Goal: Information Seeking & Learning: Learn about a topic

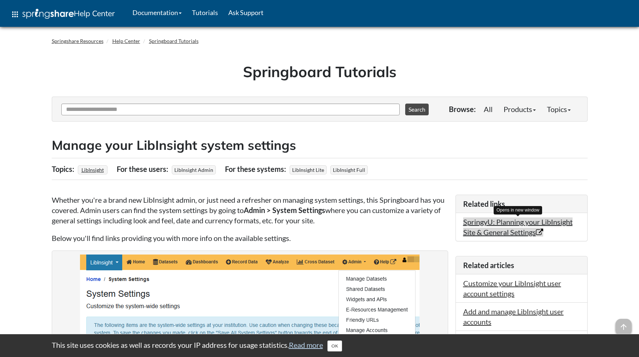
click at [502, 227] on link "SpringyU: Planning your LibInsight Site & General Settings Opens in new window" at bounding box center [517, 226] width 109 height 19
click at [340, 343] on button "OK" at bounding box center [334, 345] width 15 height 11
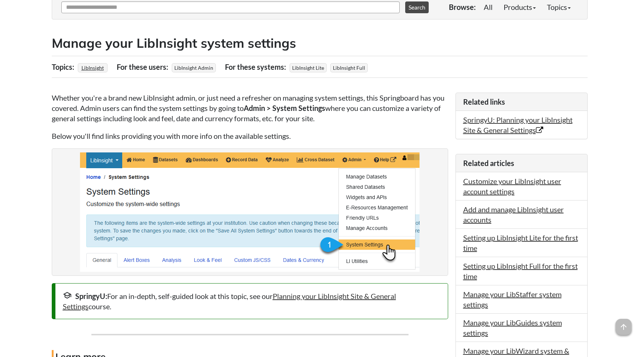
scroll to position [101, 0]
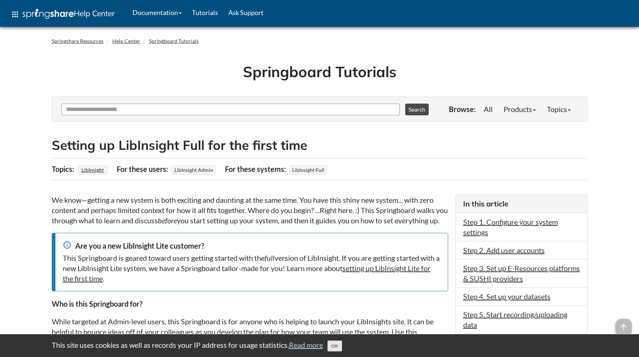
click at [338, 345] on button "OK" at bounding box center [334, 345] width 15 height 11
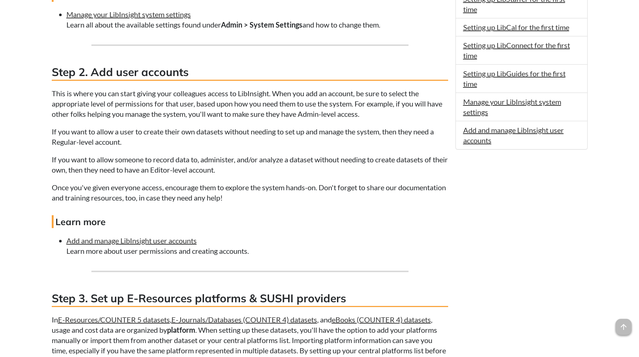
scroll to position [564, 0]
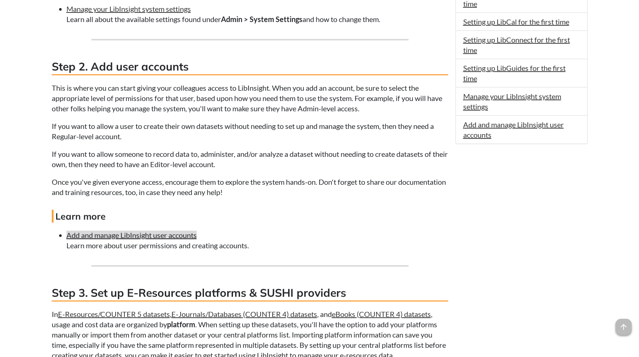
click at [142, 239] on link "Add and manage LibInsight user accounts" at bounding box center [131, 234] width 130 height 9
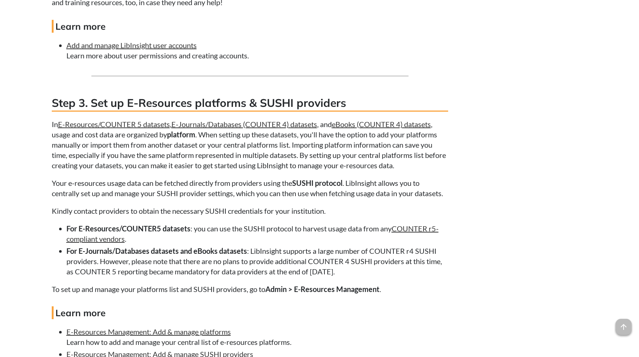
scroll to position [805, 0]
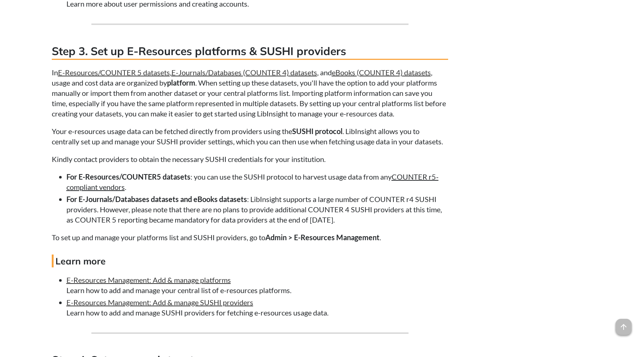
click at [95, 191] on link "COUNTER r5-compliant vendors" at bounding box center [252, 181] width 372 height 19
click at [161, 284] on link "E-Resources Management: Add & manage platforms" at bounding box center [148, 279] width 164 height 9
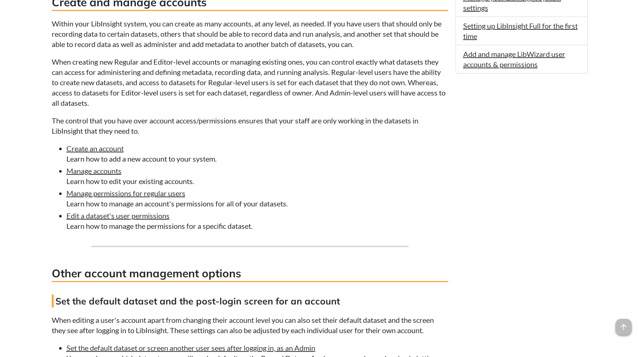
scroll to position [245, 0]
